Goal: Check status: Check status

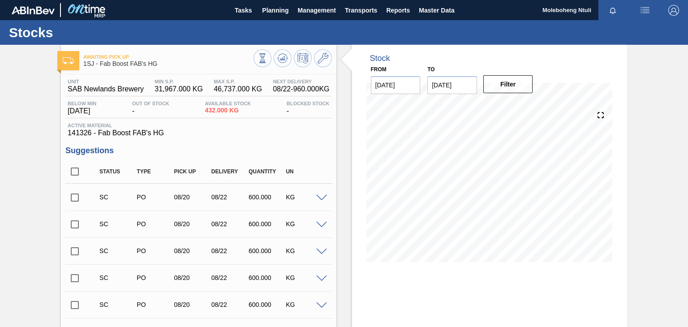
scroll to position [1956, 0]
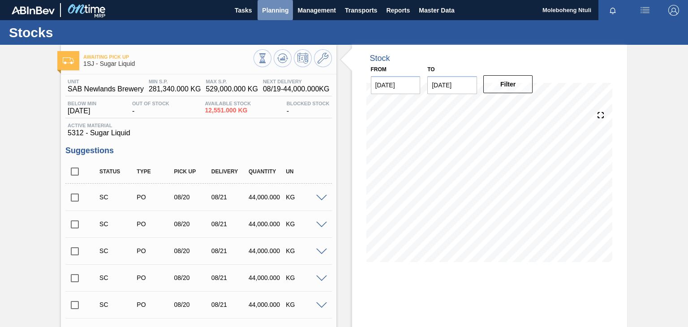
click at [276, 9] on span "Planning" at bounding box center [275, 10] width 26 height 11
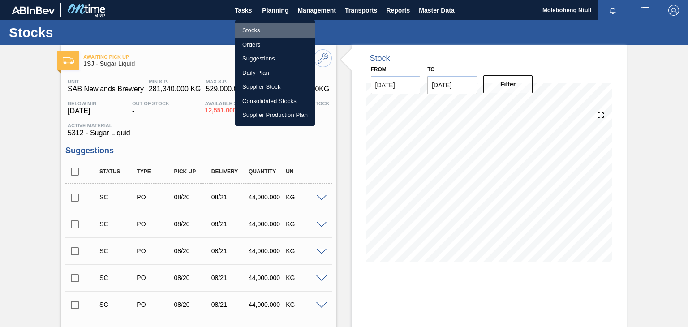
click at [246, 30] on li "Stocks" at bounding box center [275, 30] width 80 height 14
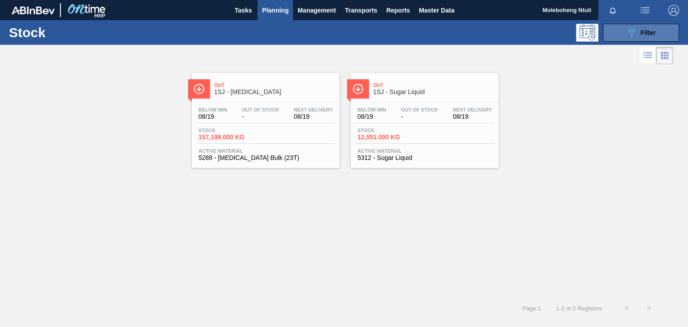
click at [654, 30] on span "Filter" at bounding box center [647, 32] width 15 height 7
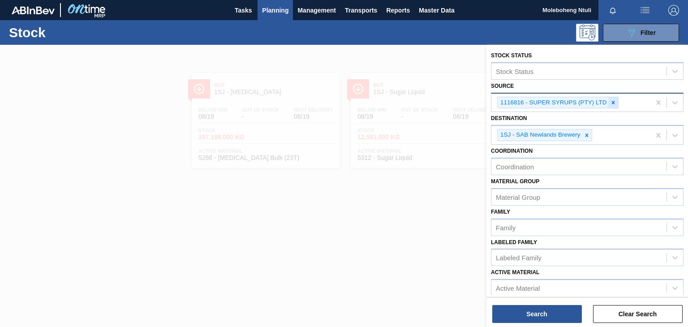
click at [612, 99] on icon at bounding box center [613, 102] width 6 height 6
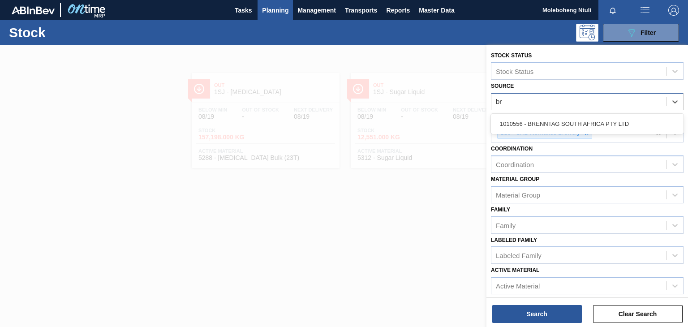
type input "bre"
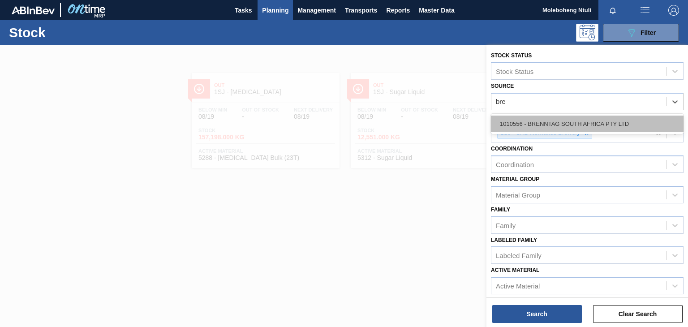
click at [611, 122] on div "1010556 - BRENNTAG SOUTH AFRICA PTY LTD" at bounding box center [587, 124] width 193 height 17
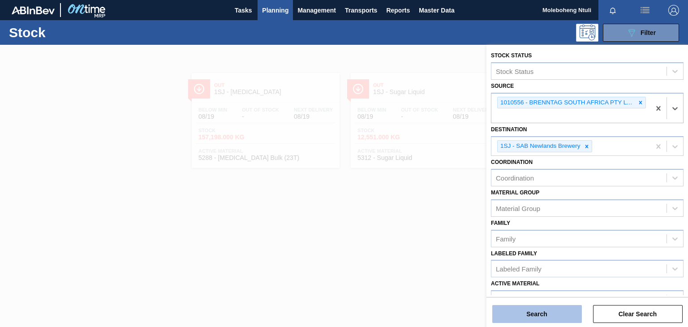
click at [549, 312] on button "Search" at bounding box center [537, 314] width 90 height 18
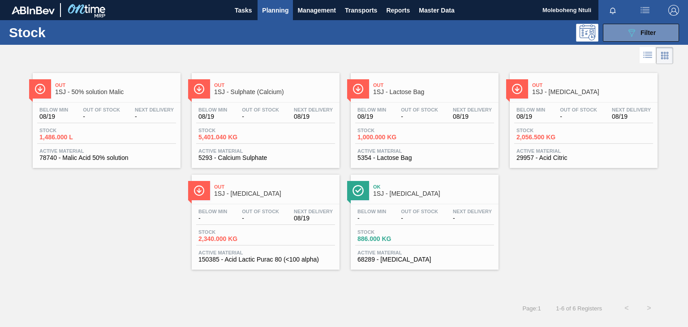
click at [305, 85] on span "Out" at bounding box center [274, 84] width 121 height 5
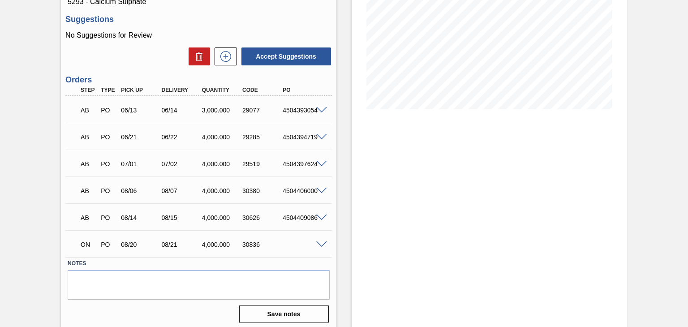
scroll to position [156, 0]
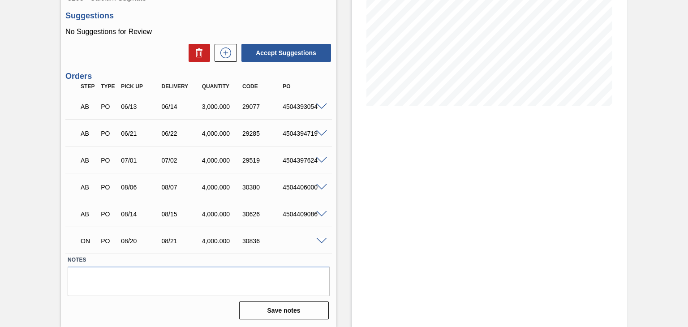
click at [322, 235] on div "ON PO 08/20 08/21 4,000.000 30836" at bounding box center [198, 240] width 266 height 22
click at [317, 239] on span at bounding box center [321, 241] width 11 height 7
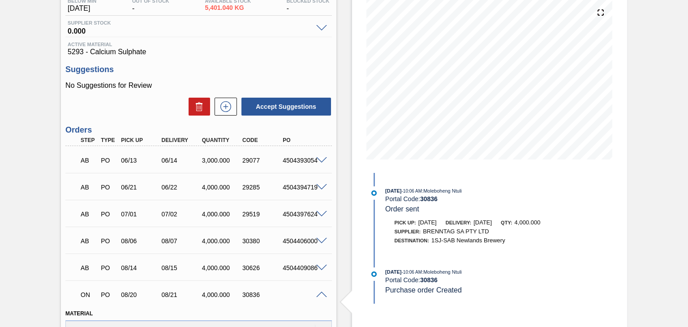
scroll to position [67, 0]
